Goal: Task Accomplishment & Management: Complete application form

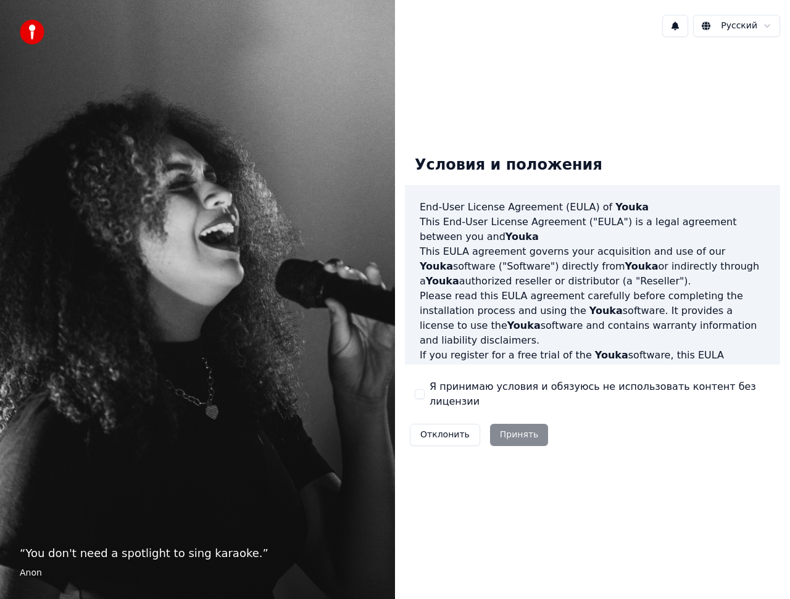
click at [499, 429] on div "Отклонить Принять" at bounding box center [479, 435] width 148 height 32
click at [515, 419] on div "Отклонить Принять" at bounding box center [479, 435] width 148 height 32
click at [514, 431] on div "Отклонить Принять" at bounding box center [479, 435] width 148 height 32
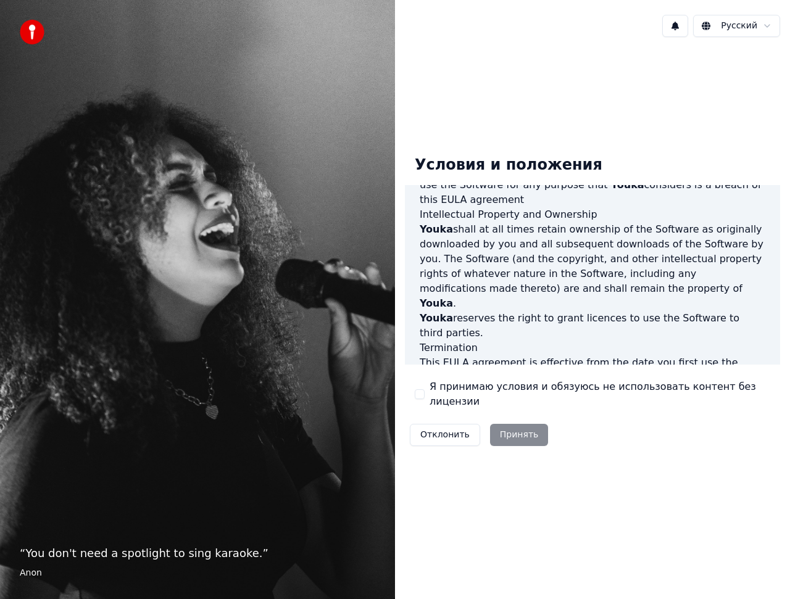
scroll to position [740, 0]
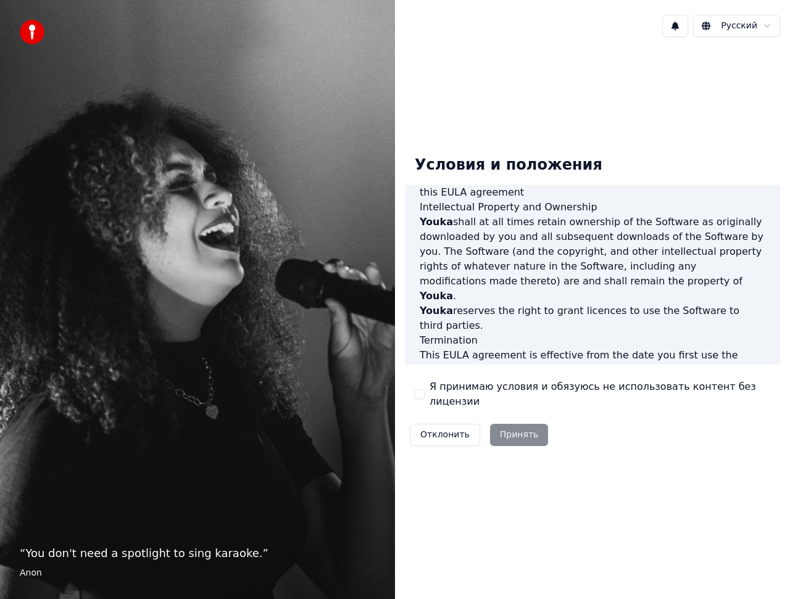
click at [418, 392] on button "Я принимаю условия и обязуюсь не использовать контент без лицензии" at bounding box center [420, 394] width 10 height 10
click at [515, 430] on button "Принять" at bounding box center [519, 435] width 59 height 22
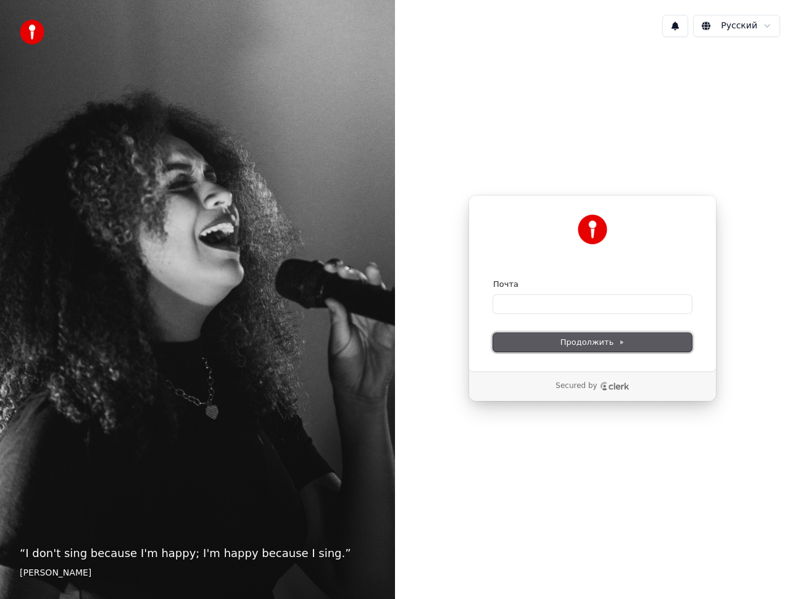
click at [576, 342] on span "Продолжить" at bounding box center [592, 342] width 65 height 11
click at [664, 418] on div "Продолжить с помощью Google или Почта Продолжить Secured by" at bounding box center [592, 298] width 395 height 503
click at [514, 303] on input "Почта" at bounding box center [592, 304] width 199 height 19
